Goal: Find specific page/section: Find specific page/section

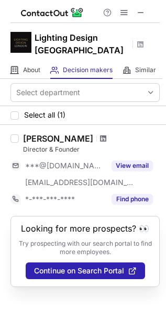
click at [100, 139] on span at bounding box center [103, 139] width 6 height 8
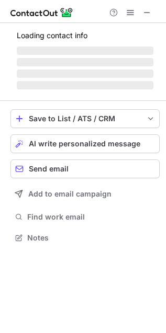
scroll to position [244, 166]
